Goal: Check status: Check status

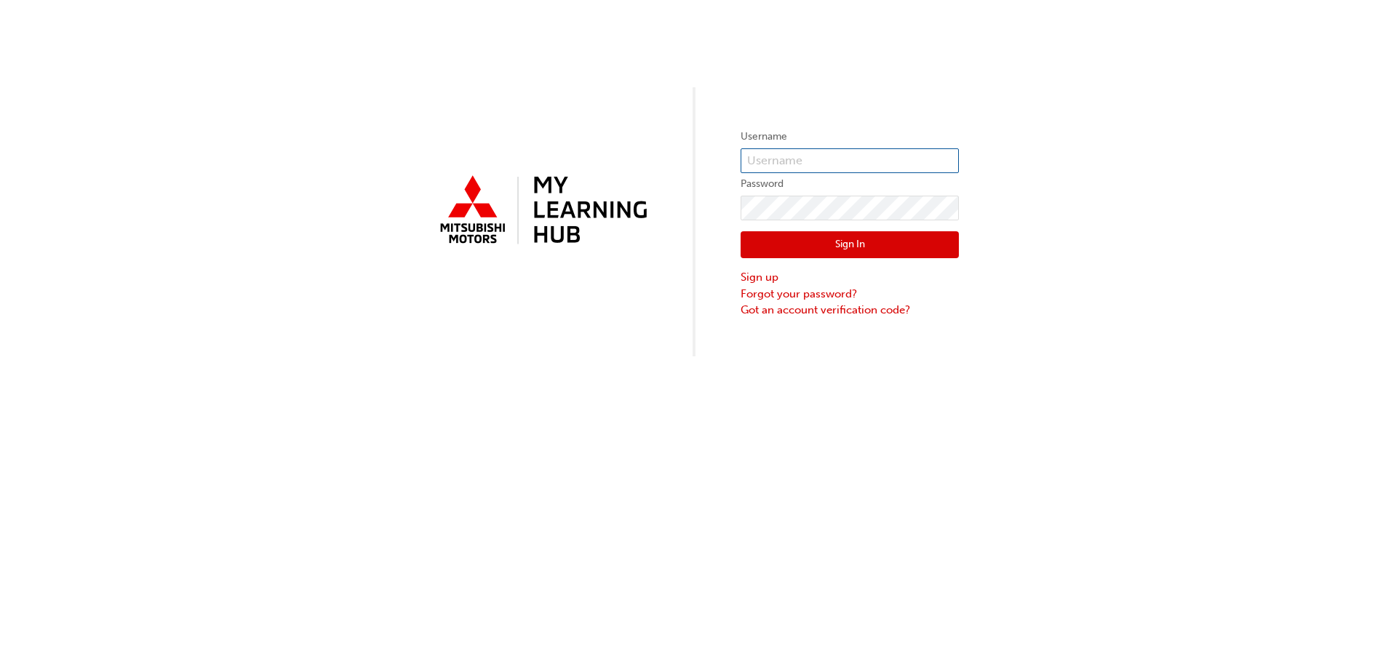
type input "0005969591"
click at [857, 242] on button "Sign In" at bounding box center [850, 245] width 218 height 28
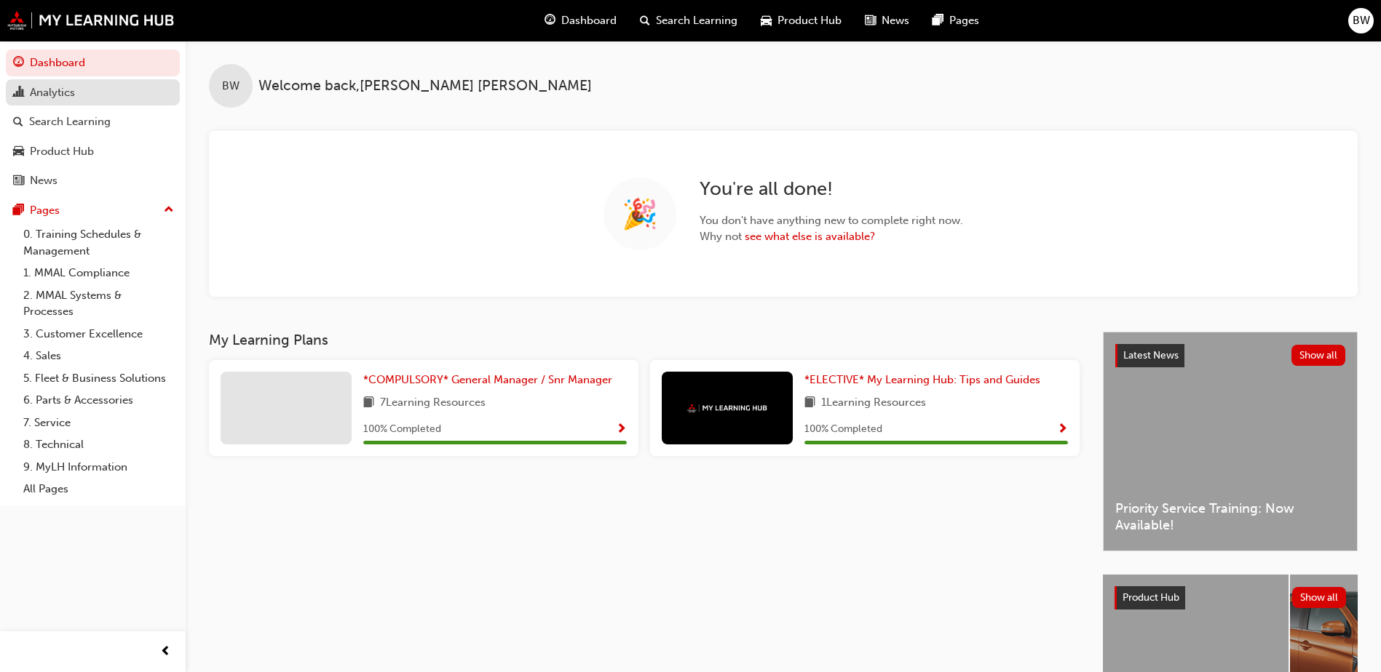
click at [47, 95] on div "Analytics" at bounding box center [52, 92] width 45 height 17
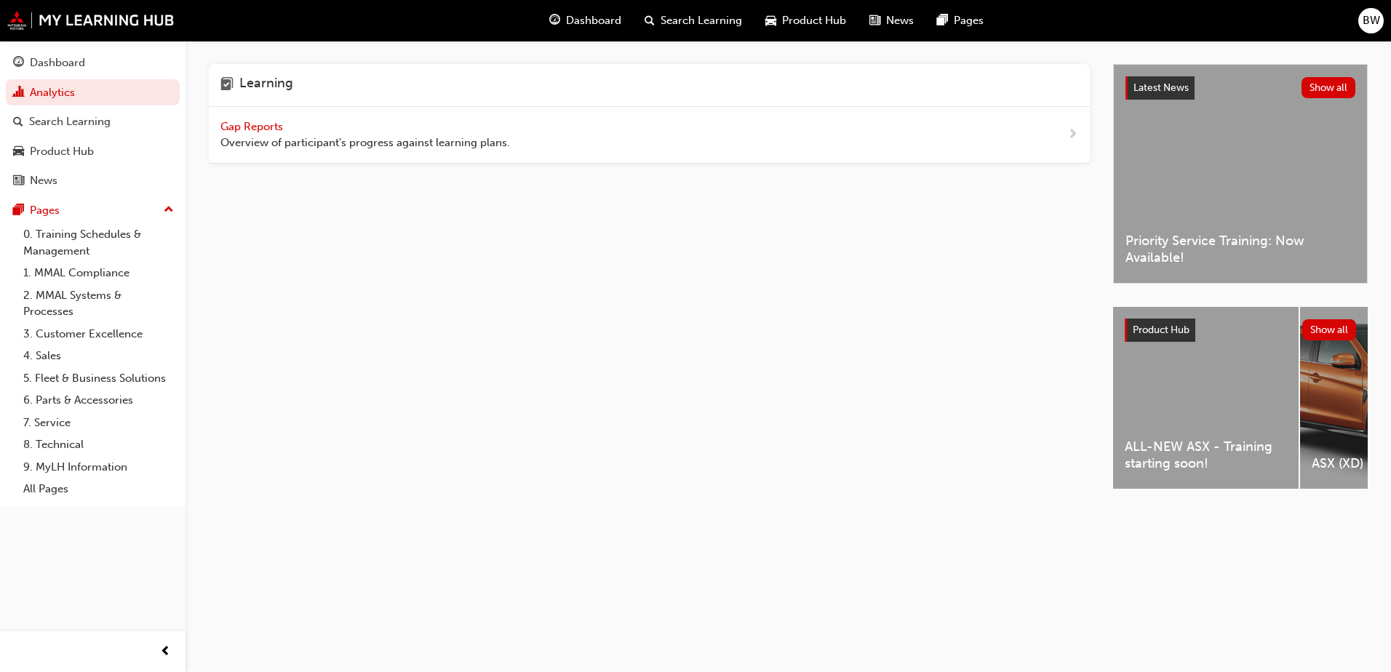
click at [252, 124] on span "Gap Reports" at bounding box center [253, 126] width 65 height 13
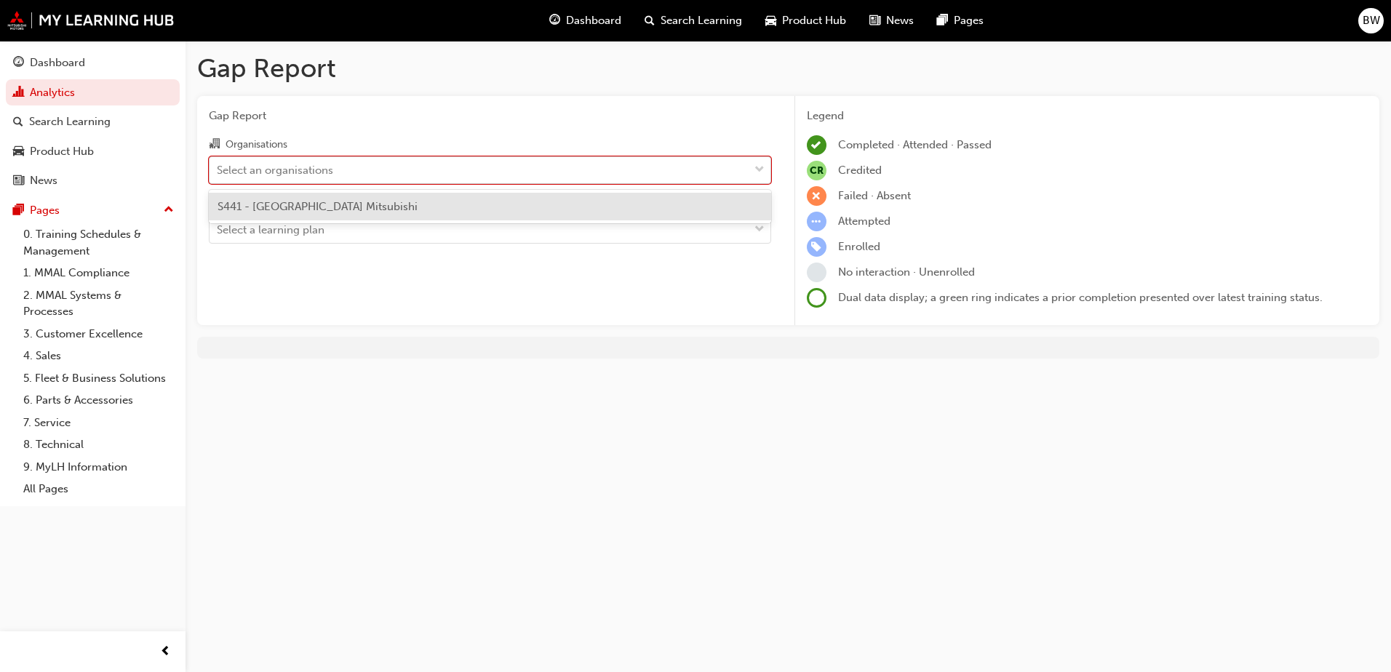
click at [375, 168] on div "Select an organisations" at bounding box center [479, 169] width 539 height 25
click at [218, 168] on input "Organisations option S441 - [GEOGRAPHIC_DATA] Mitsubishi focused, 1 of 1. 1 res…" at bounding box center [217, 169] width 1 height 12
click at [397, 213] on div "S441 - [GEOGRAPHIC_DATA] Mitsubishi" at bounding box center [490, 207] width 563 height 28
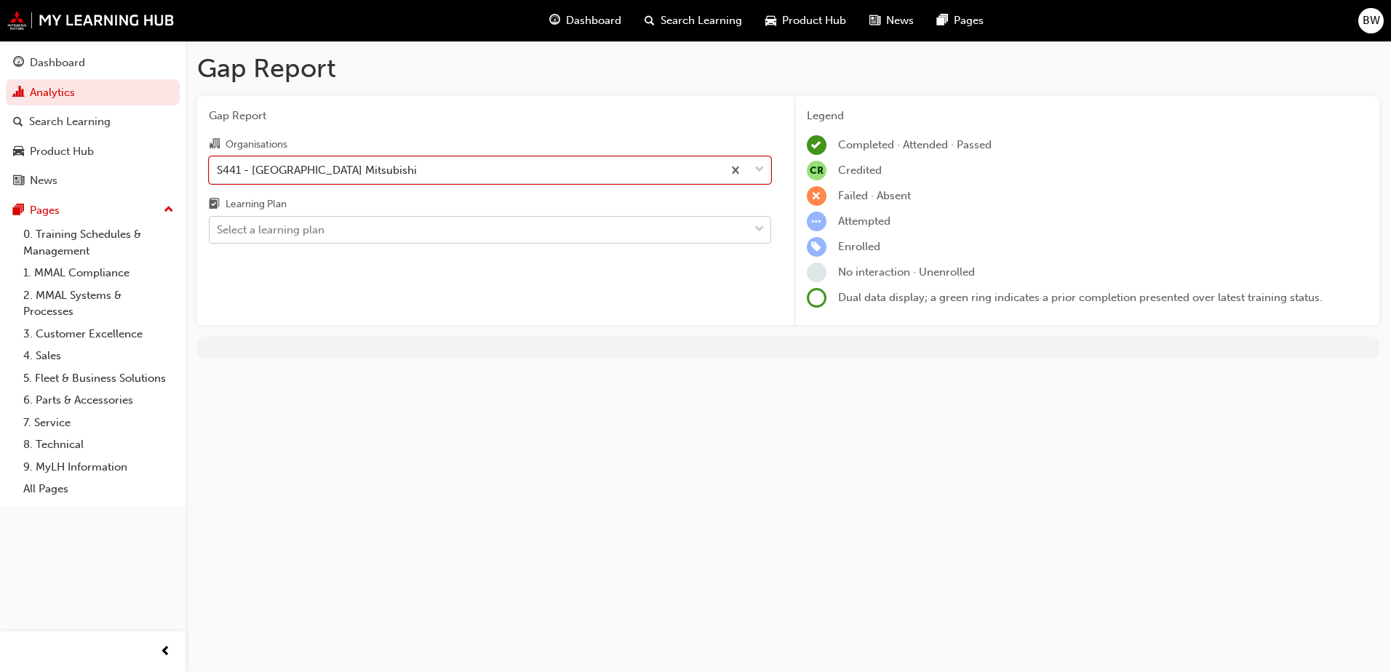
click at [388, 229] on div "Select a learning plan" at bounding box center [479, 230] width 539 height 25
click at [218, 229] on input "Learning Plan Select a learning plan" at bounding box center [217, 229] width 1 height 12
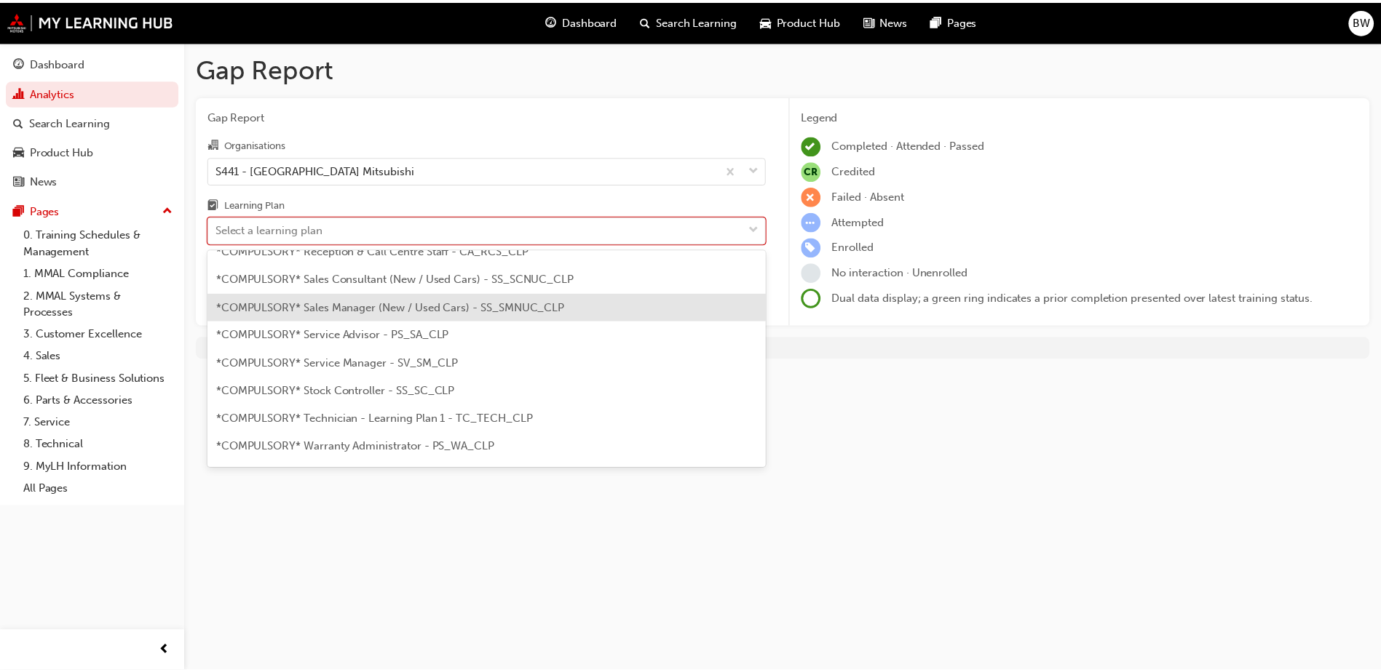
scroll to position [437, 0]
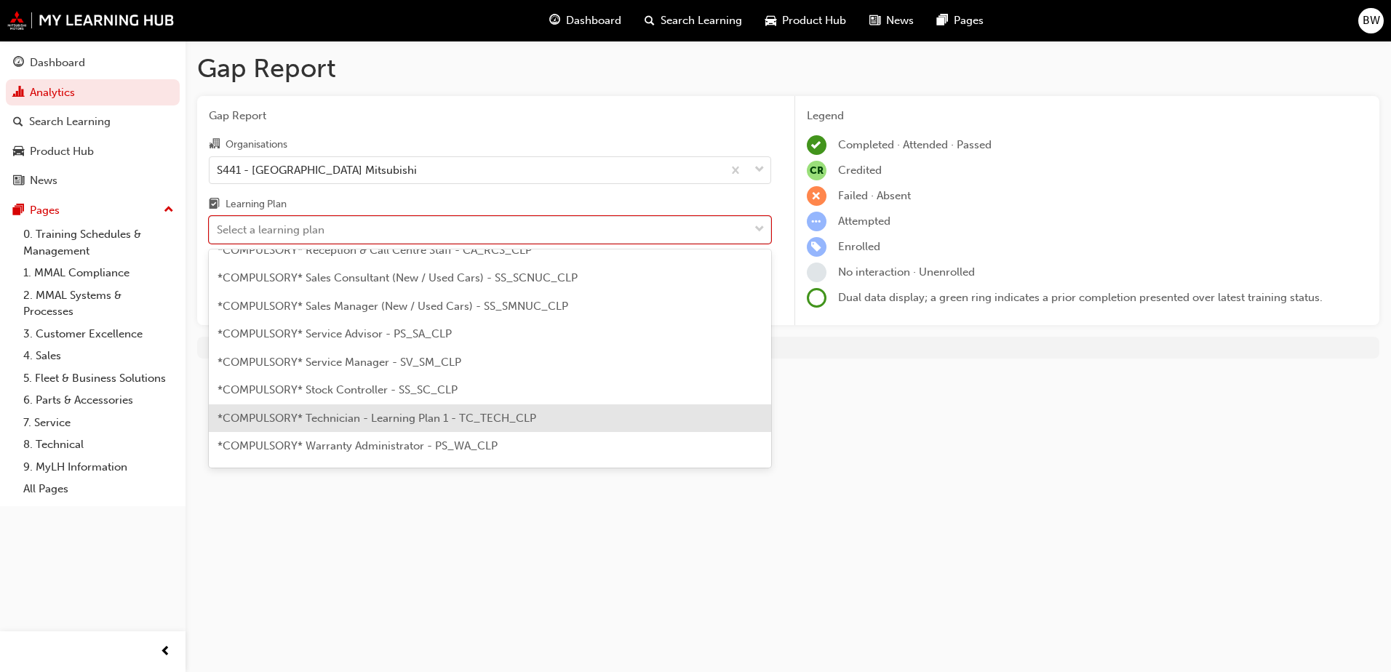
click at [436, 423] on span "*COMPULSORY* Technician - Learning Plan 1 - TC_TECH_CLP" at bounding box center [377, 418] width 319 height 13
